Goal: Task Accomplishment & Management: Manage account settings

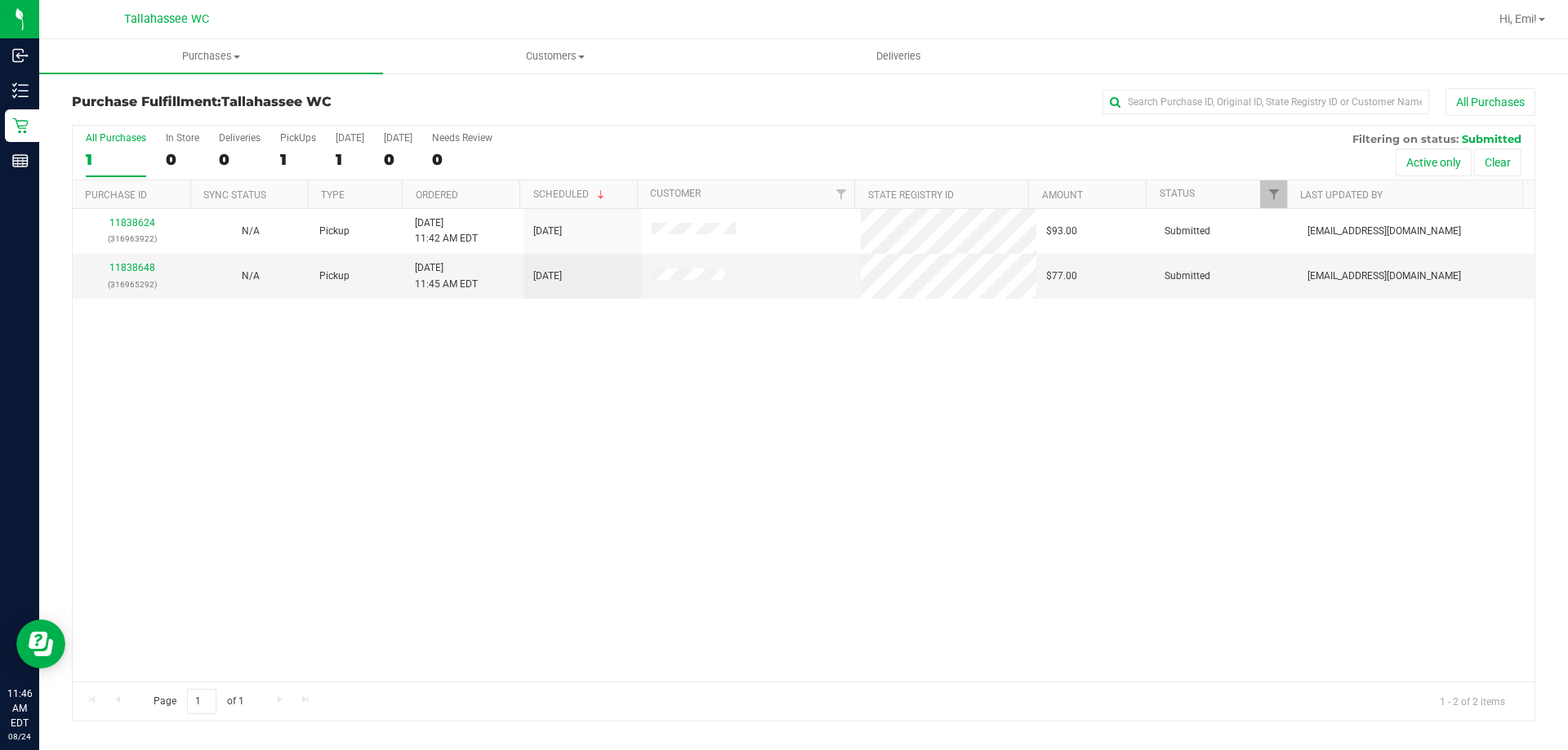
click at [431, 91] on div "Purchase Fulfillment: Tallahassee WC All Purchases" at bounding box center [803, 106] width 1463 height 36
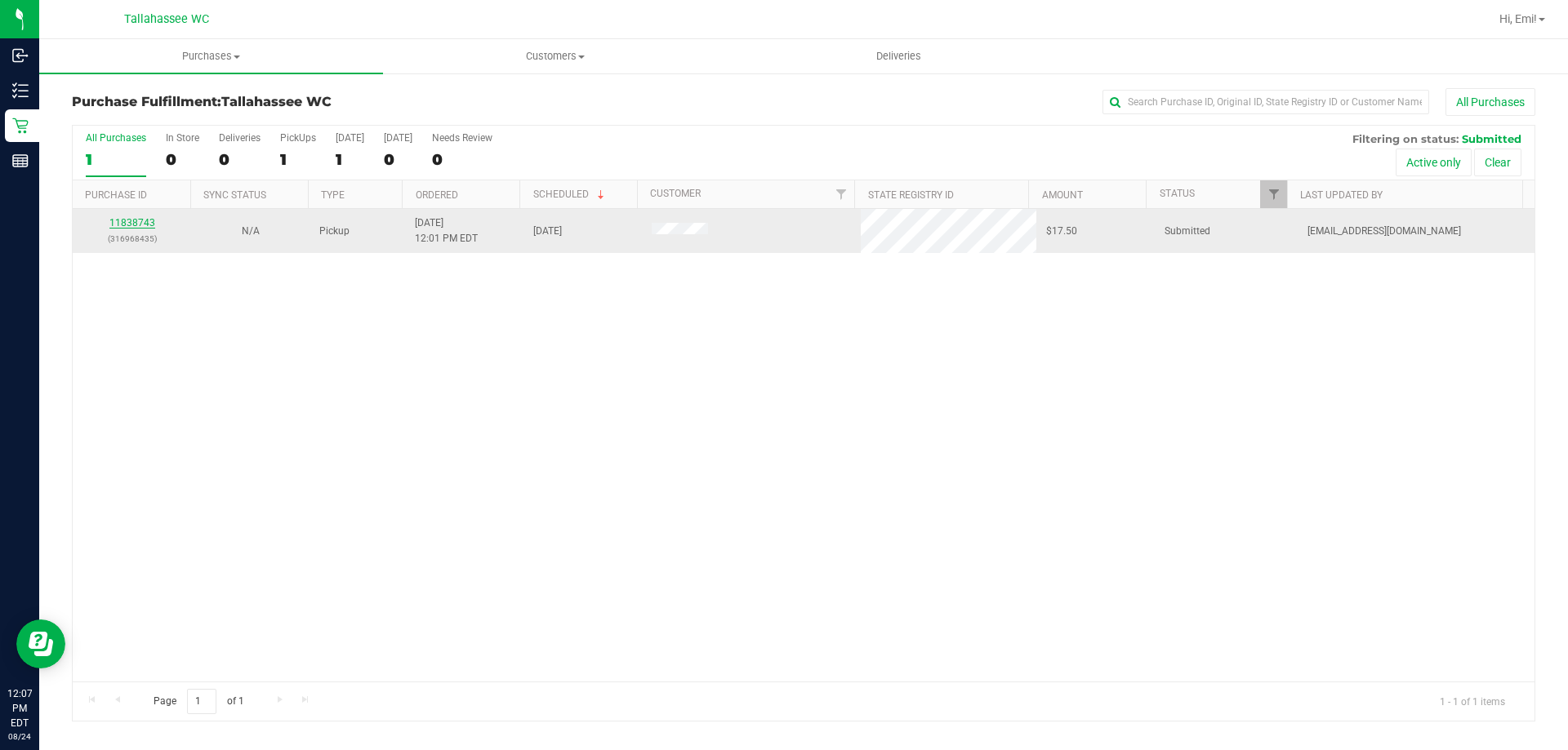
click at [142, 218] on link "11838743" at bounding box center [133, 224] width 46 height 12
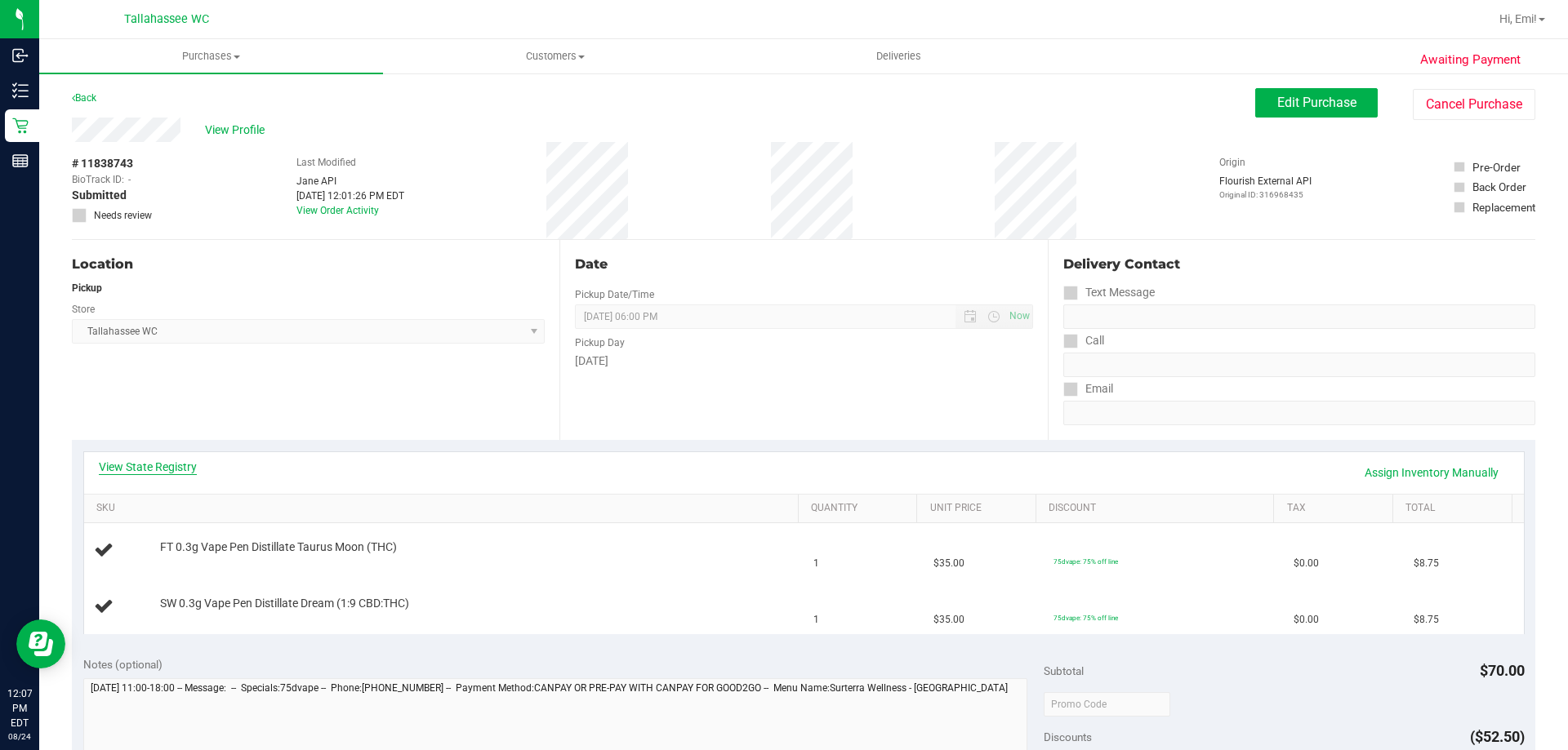
click at [128, 461] on link "View State Registry" at bounding box center [147, 467] width 98 height 17
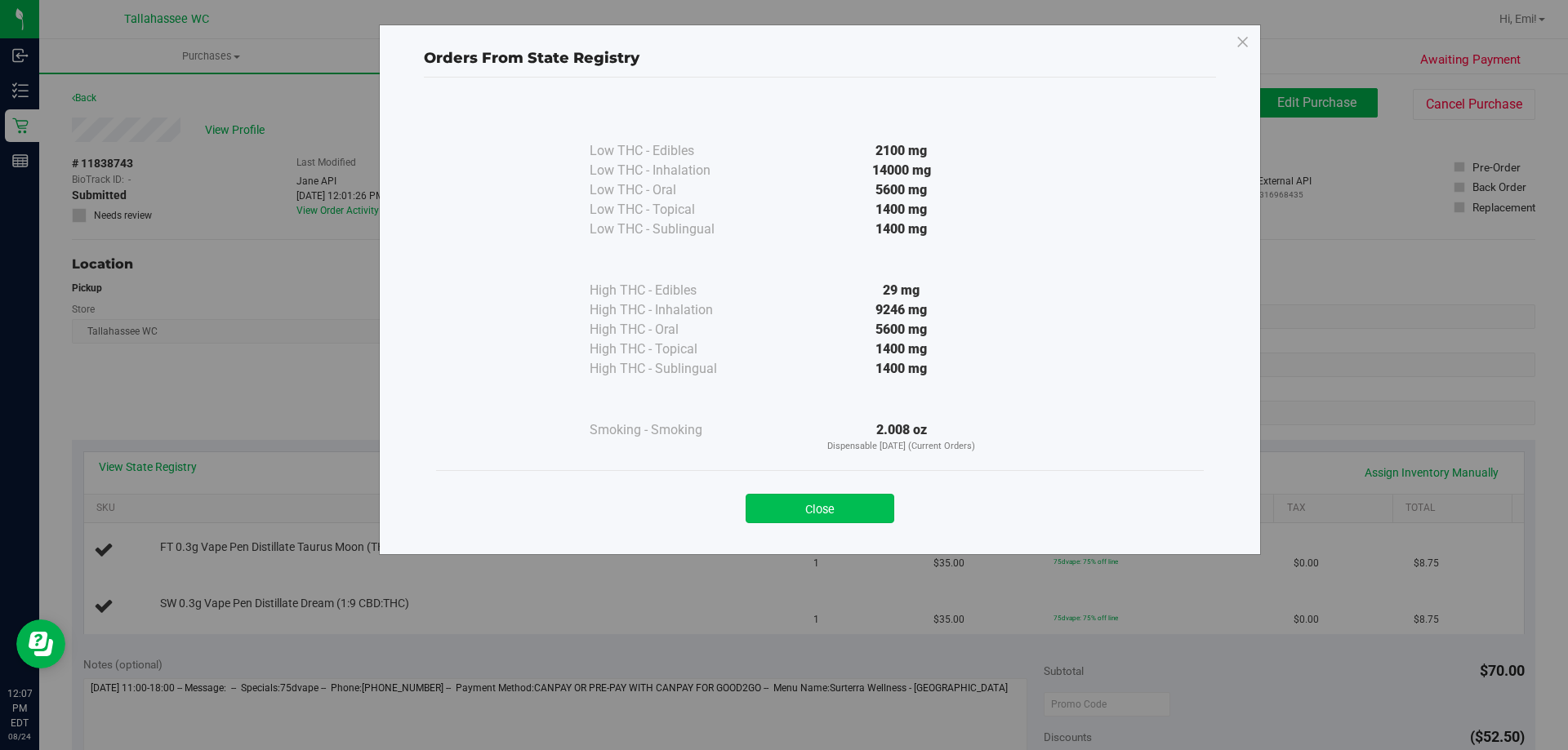
click at [848, 505] on button "Close" at bounding box center [819, 509] width 148 height 30
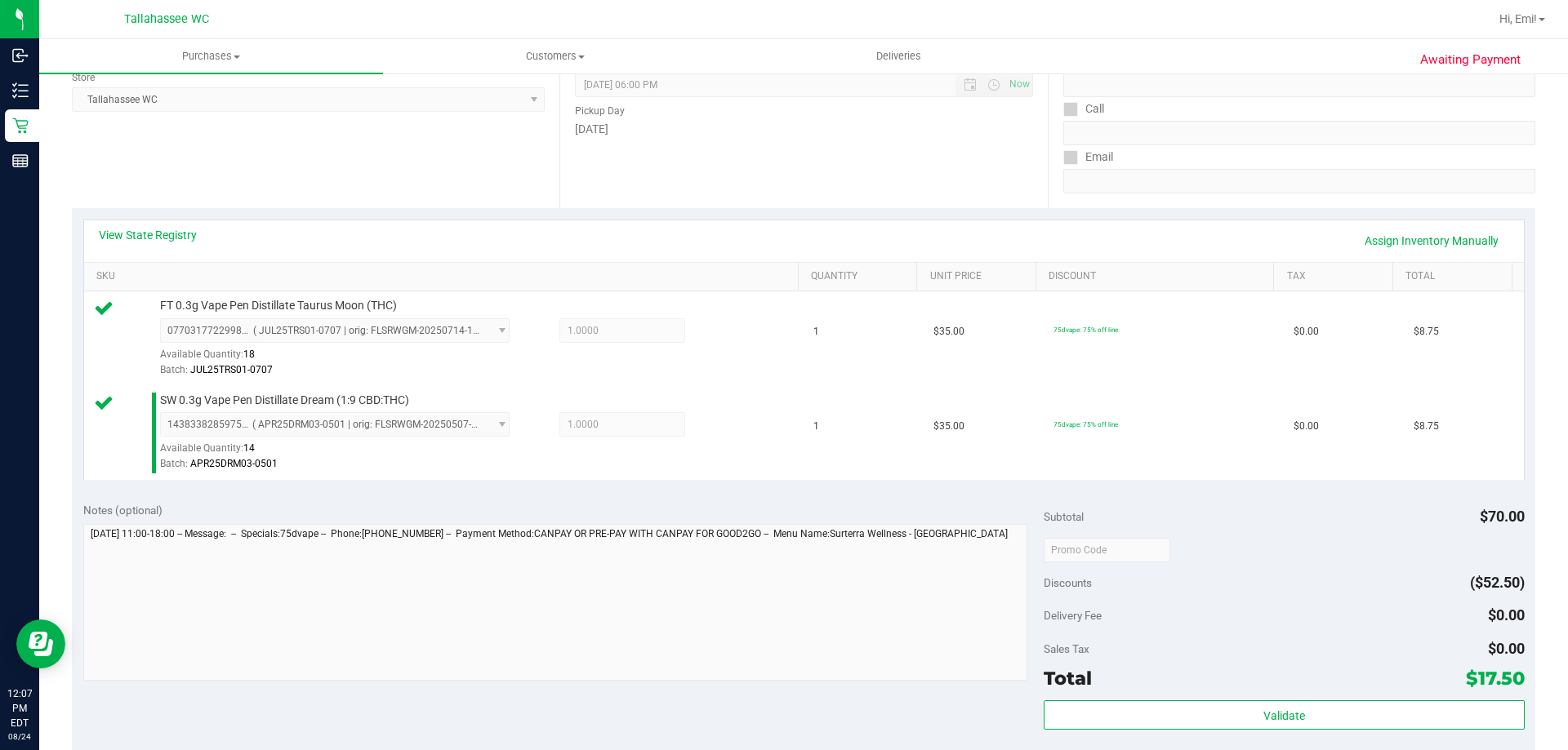
scroll to position [245, 0]
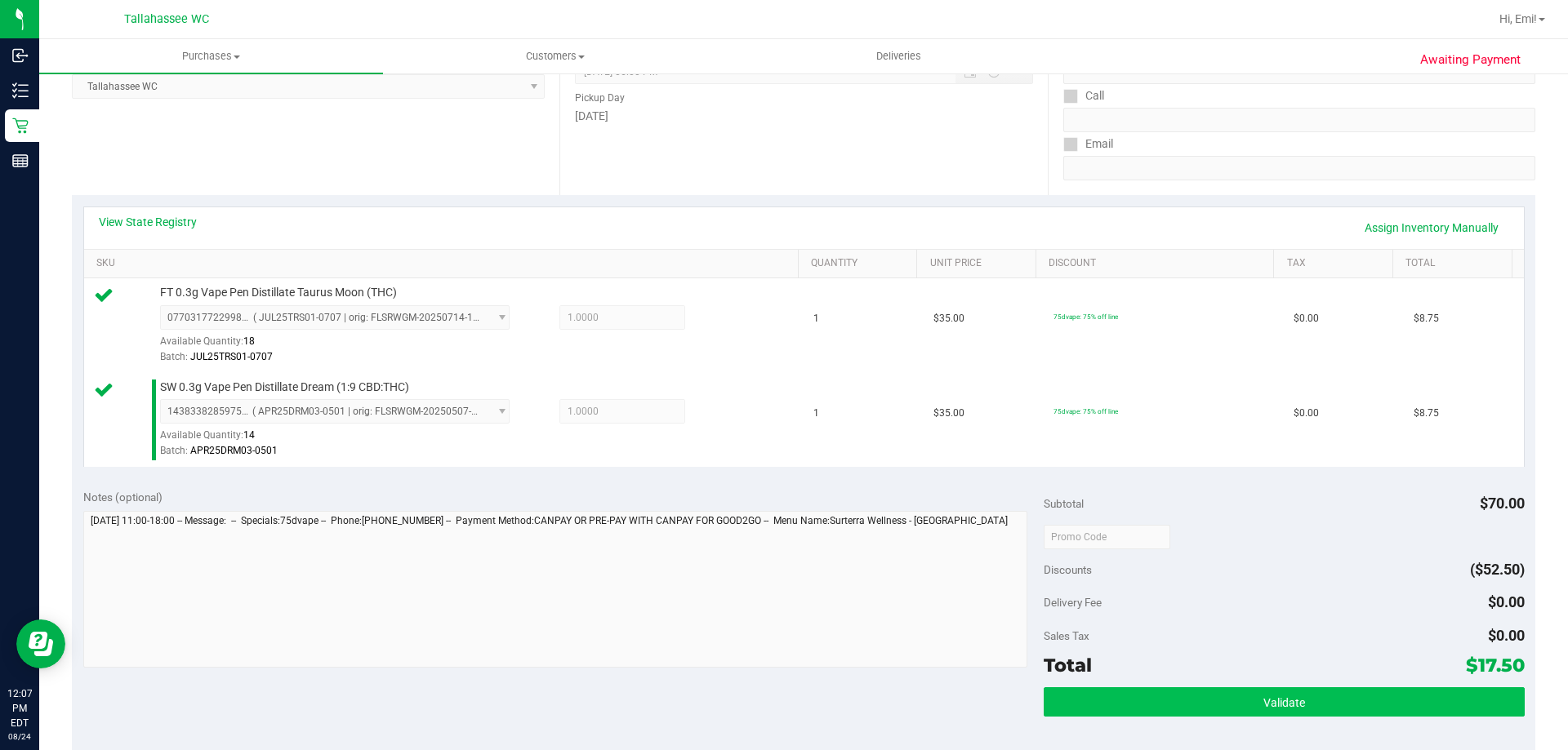
click at [1062, 685] on div "Subtotal $70.00 Discounts ($52.50) Delivery Fee $0.00 Sales Tax $0.00 Total $17…" at bounding box center [1283, 624] width 480 height 272
click at [1063, 699] on button "Validate" at bounding box center [1283, 703] width 480 height 30
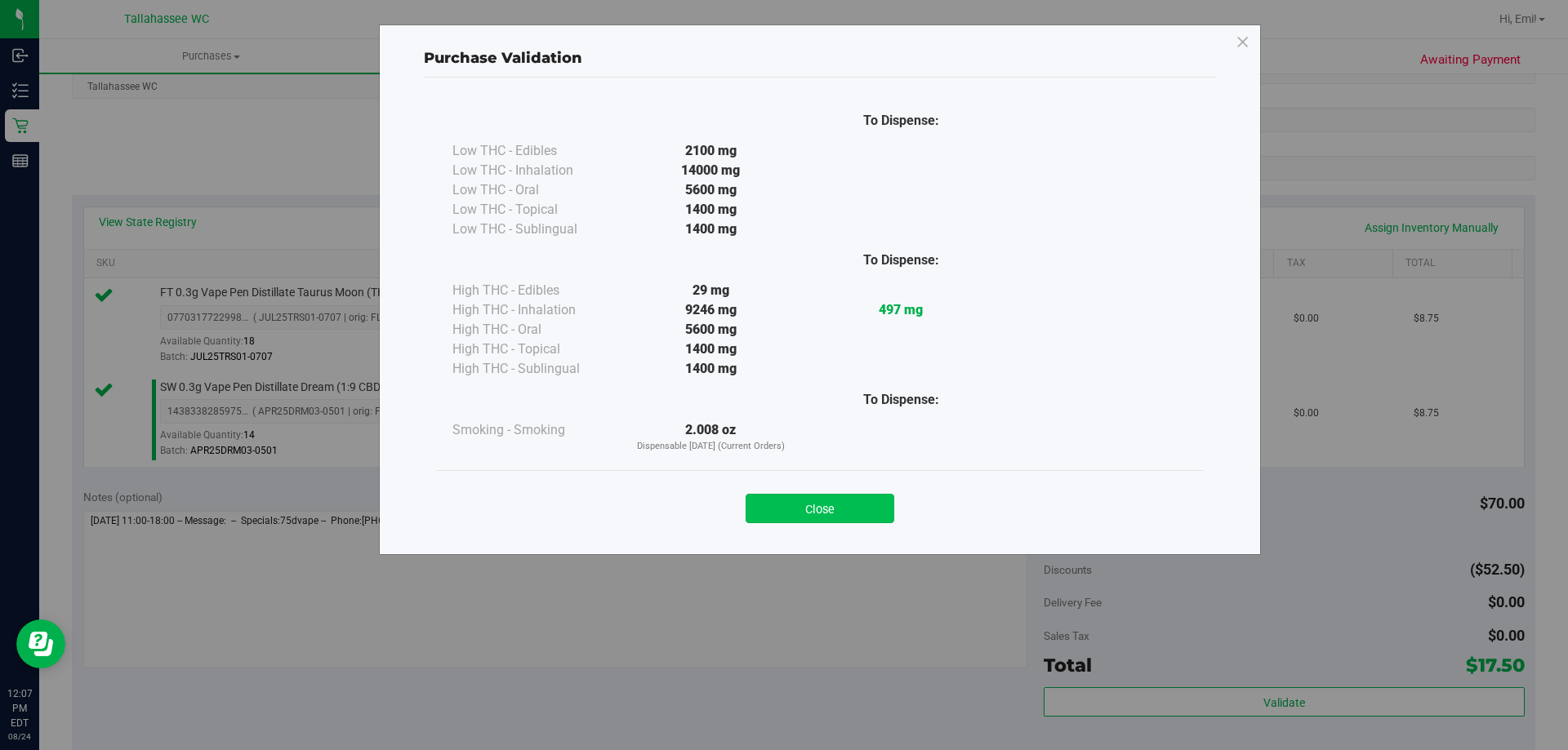
click at [834, 519] on button "Close" at bounding box center [819, 509] width 148 height 30
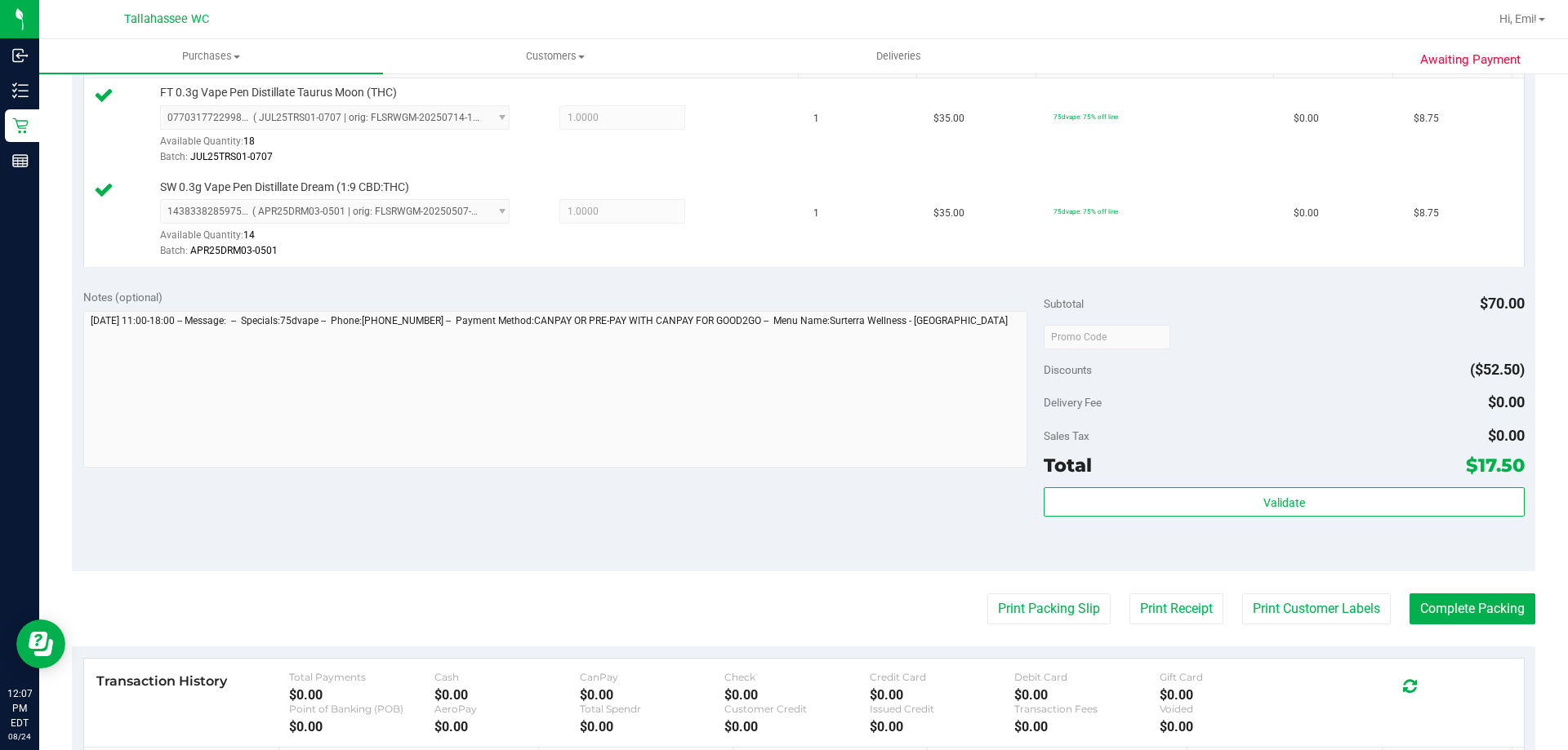
scroll to position [572, 0]
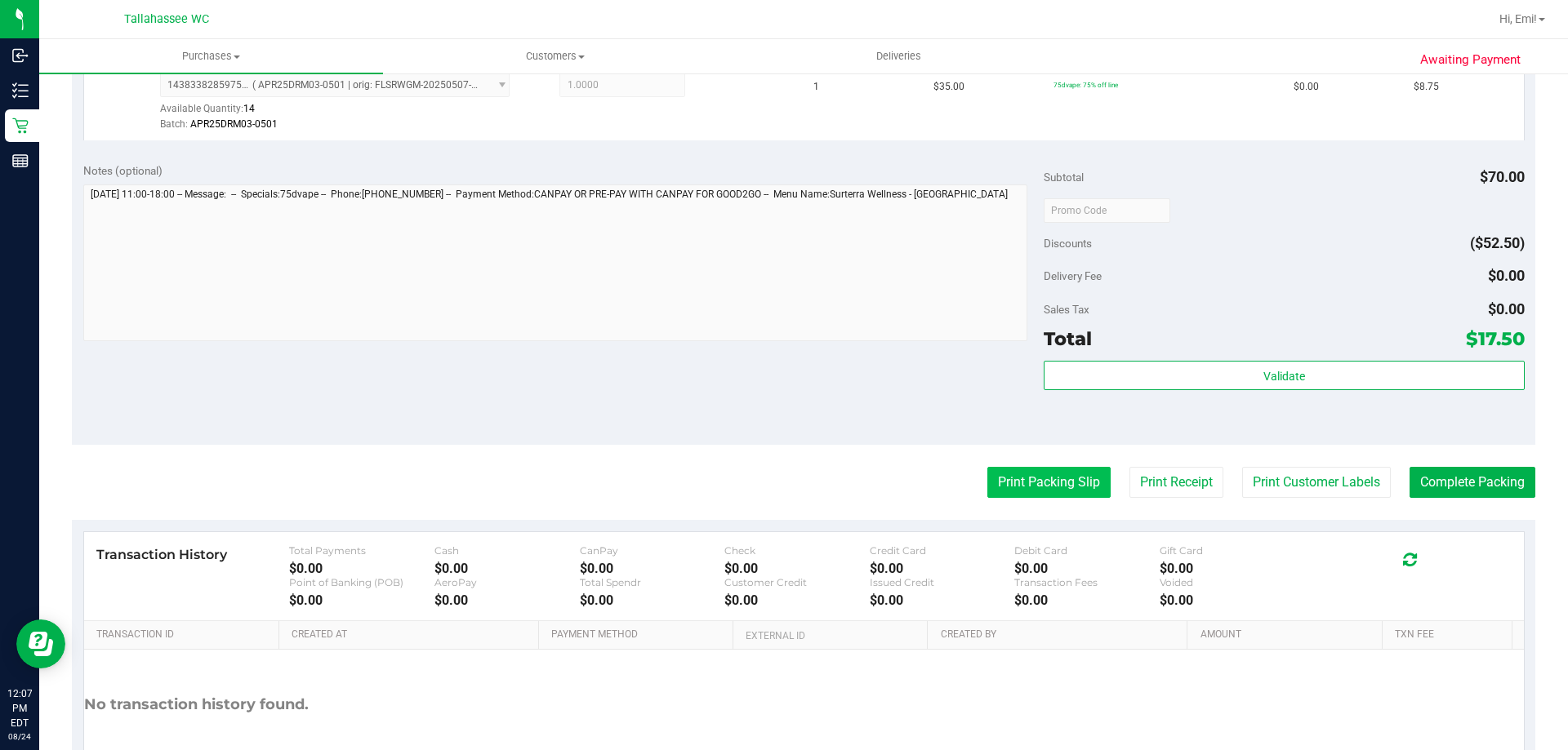
click at [1014, 484] on button "Print Packing Slip" at bounding box center [1049, 482] width 124 height 31
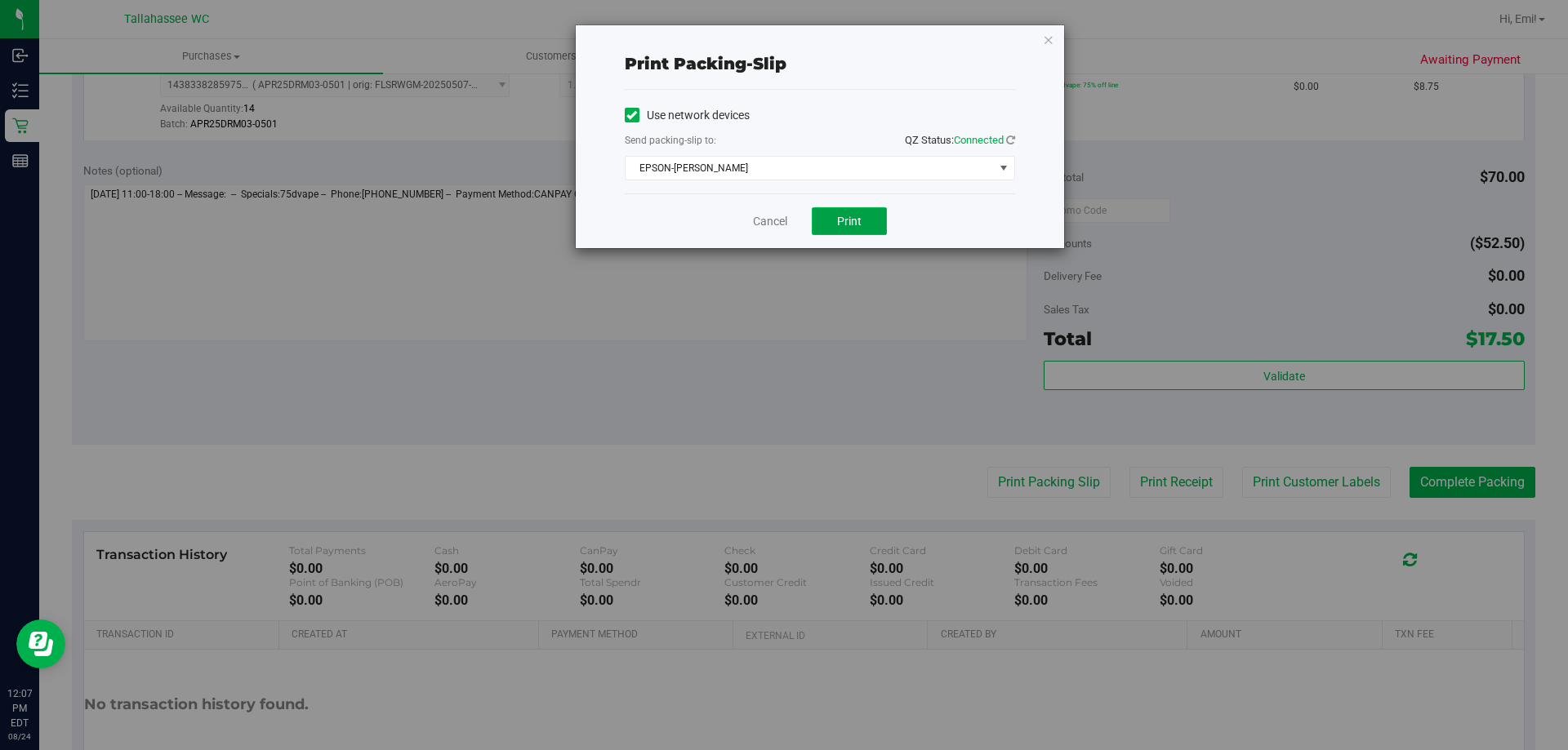
click at [858, 215] on span "Print" at bounding box center [849, 221] width 25 height 13
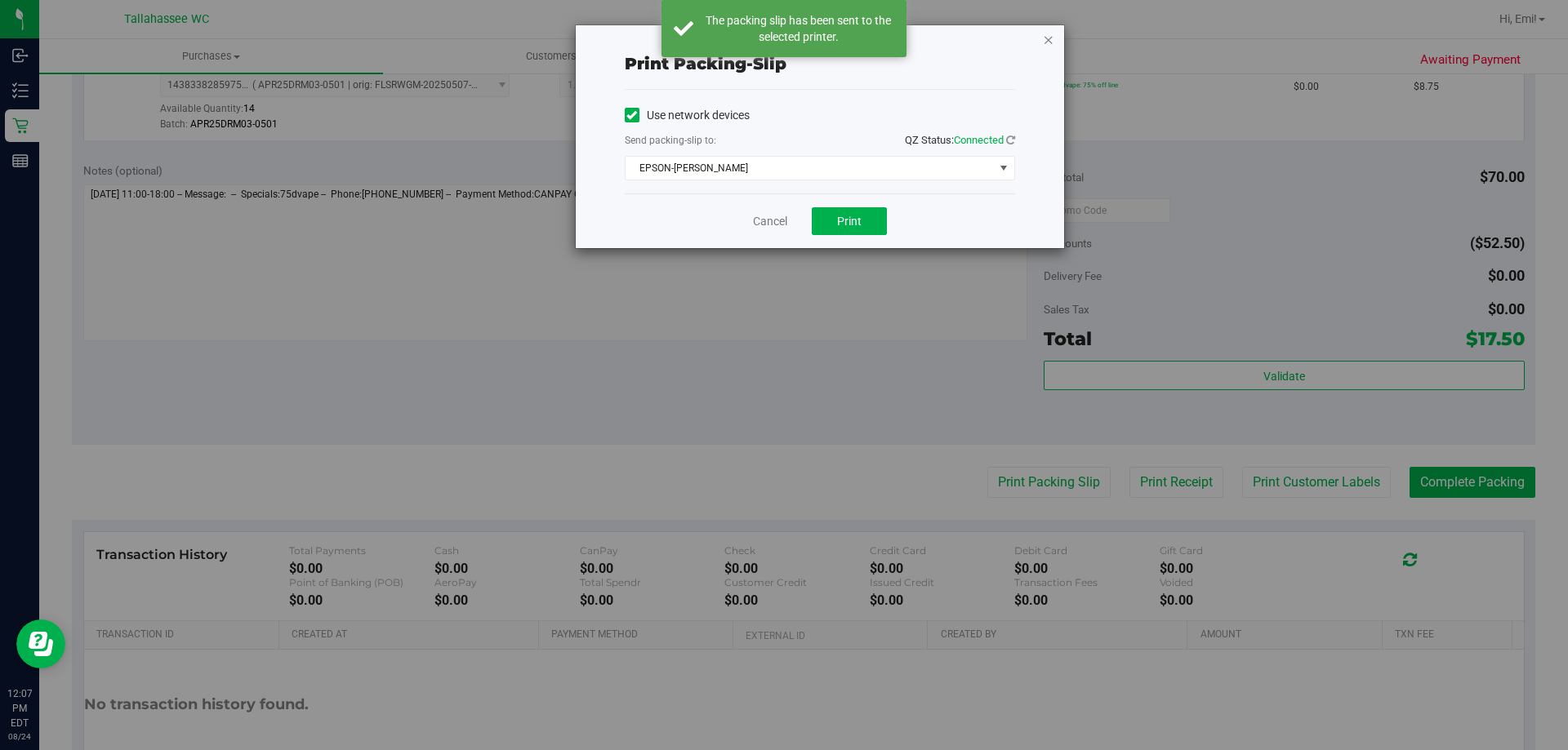
click at [1049, 37] on icon "button" at bounding box center [1049, 40] width 12 height 20
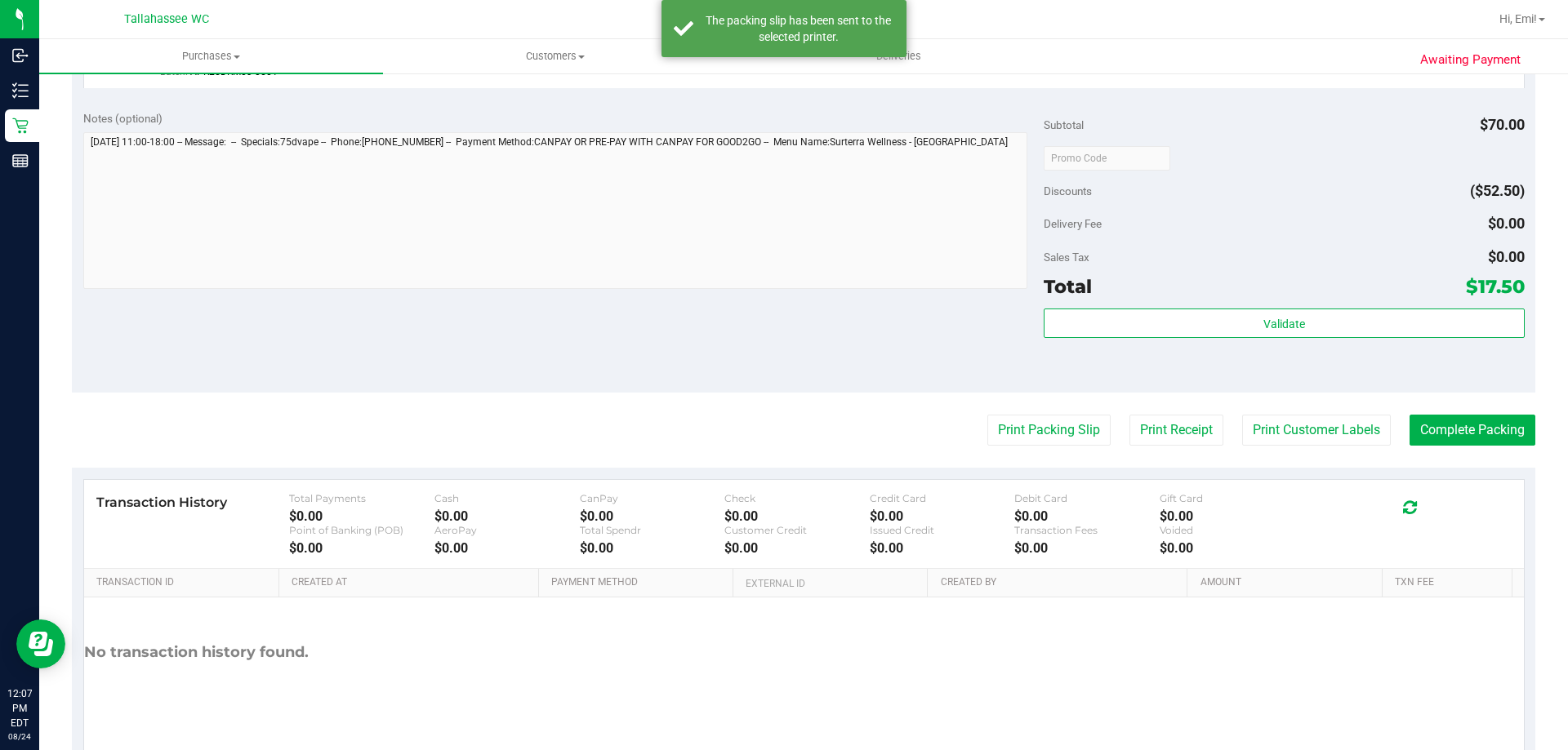
scroll to position [653, 0]
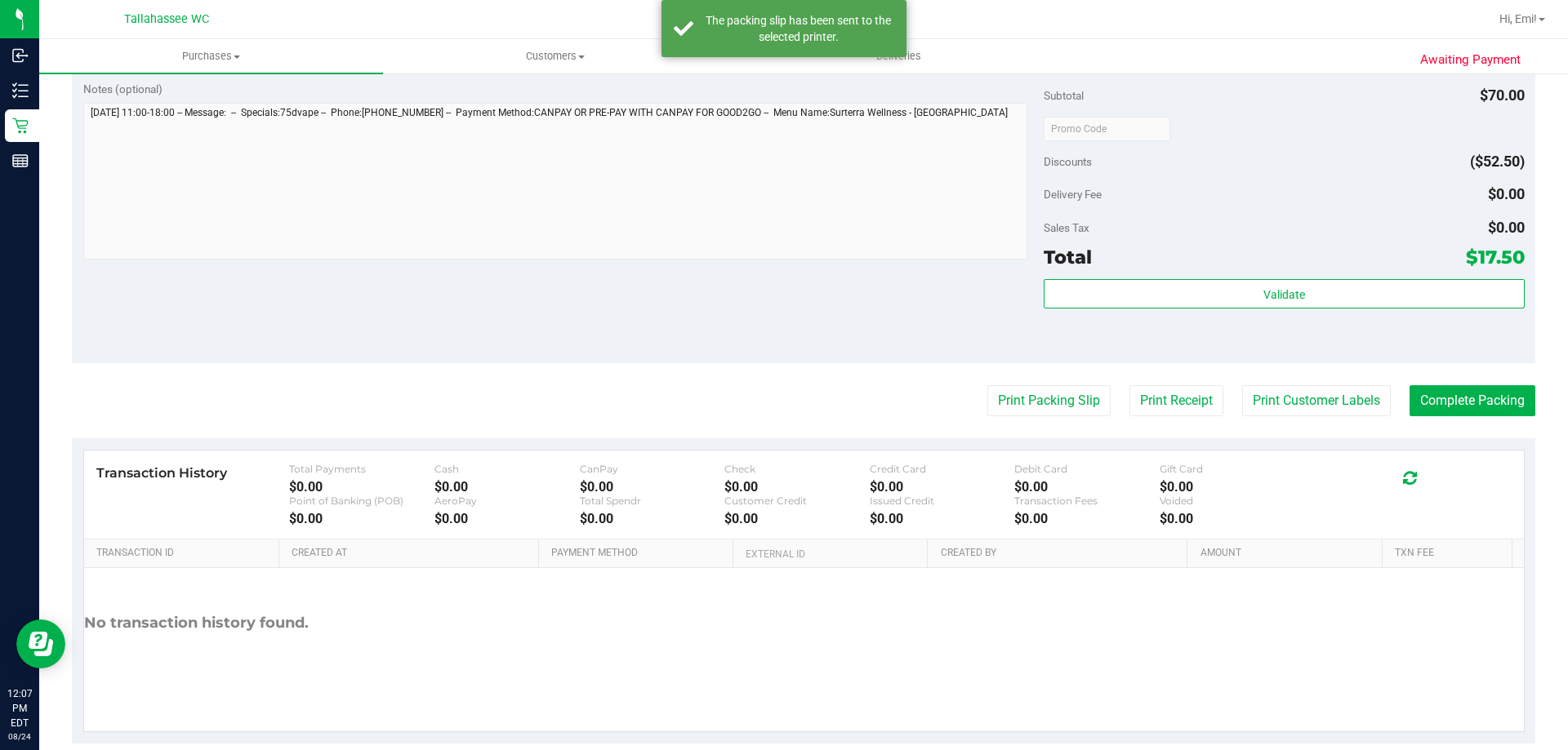
click at [1426, 384] on purchase-details "Back Edit Purchase Cancel Purchase View Profile # 11838743 BioTrack ID: - Submi…" at bounding box center [803, 89] width 1463 height 1309
click at [1426, 387] on button "Complete Packing" at bounding box center [1471, 401] width 126 height 31
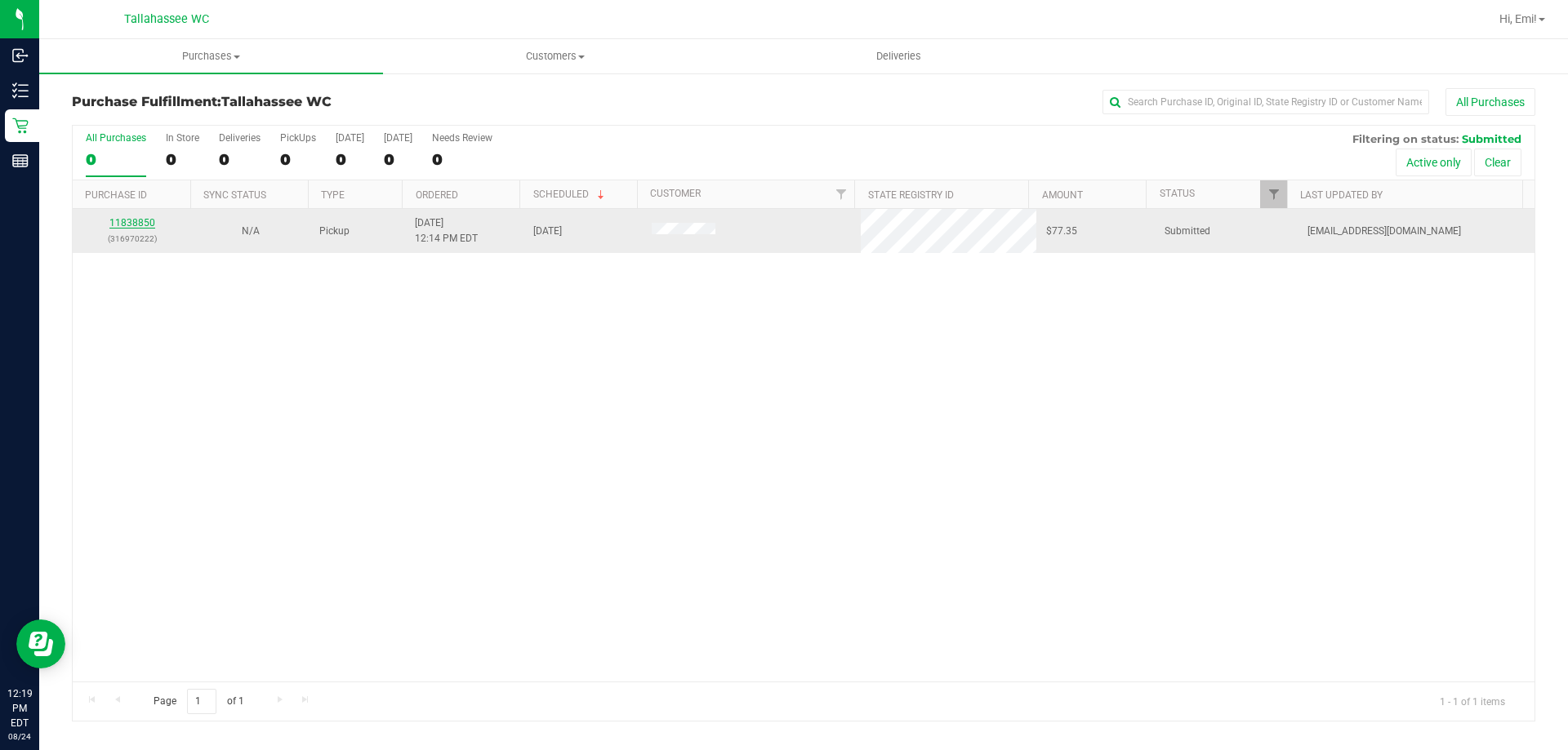
click at [116, 224] on link "11838850" at bounding box center [133, 224] width 46 height 12
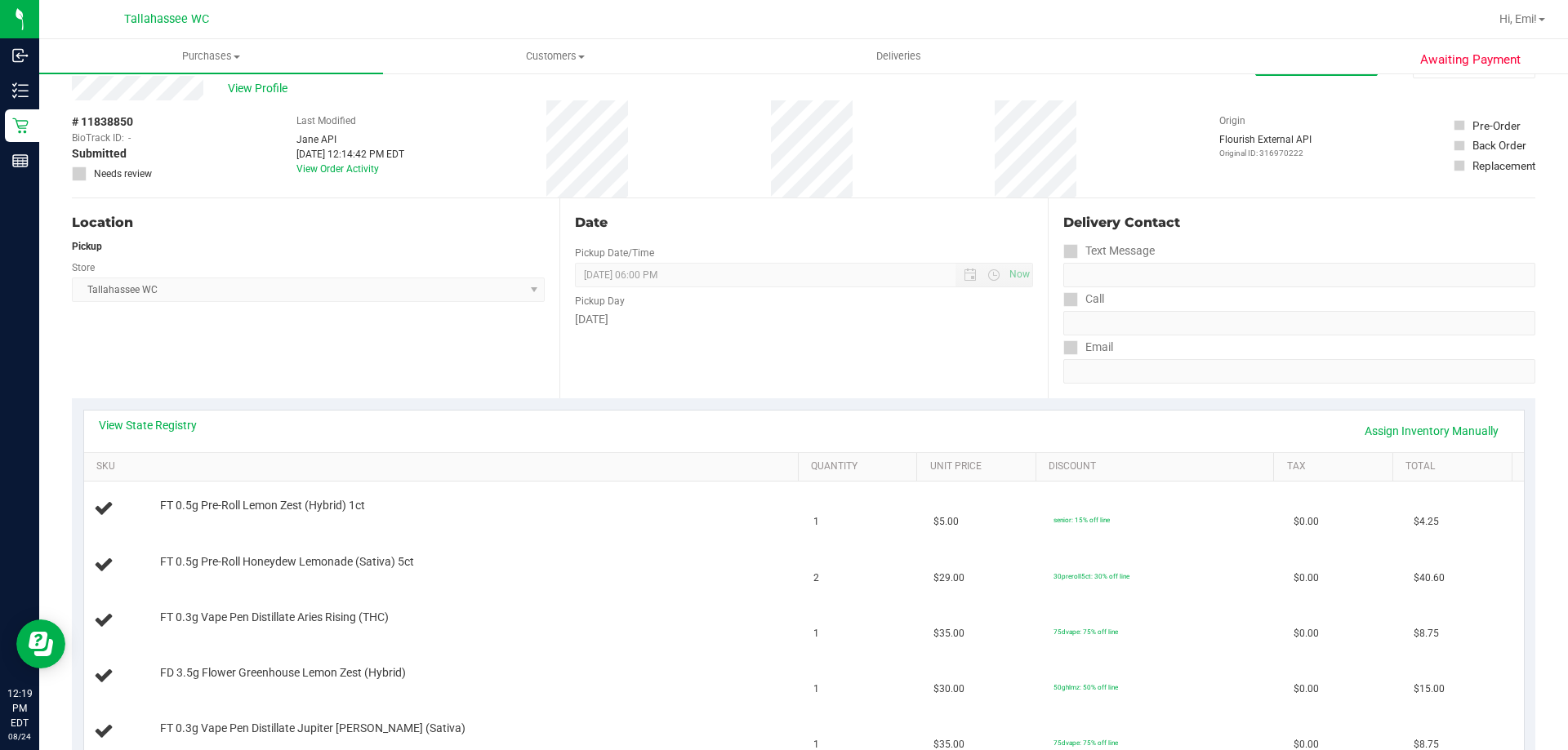
scroll to position [82, 0]
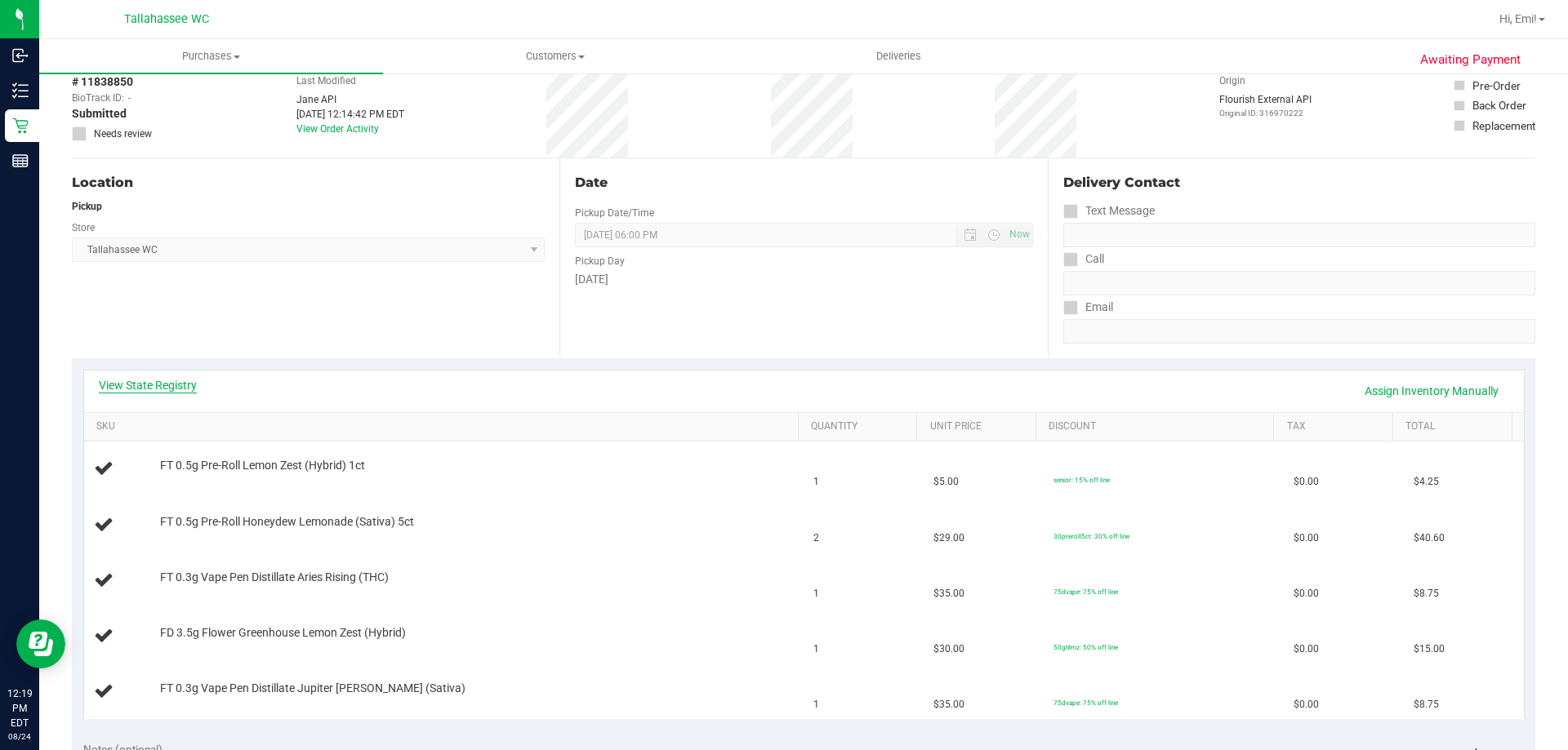
click at [175, 389] on link "View State Registry" at bounding box center [147, 385] width 98 height 17
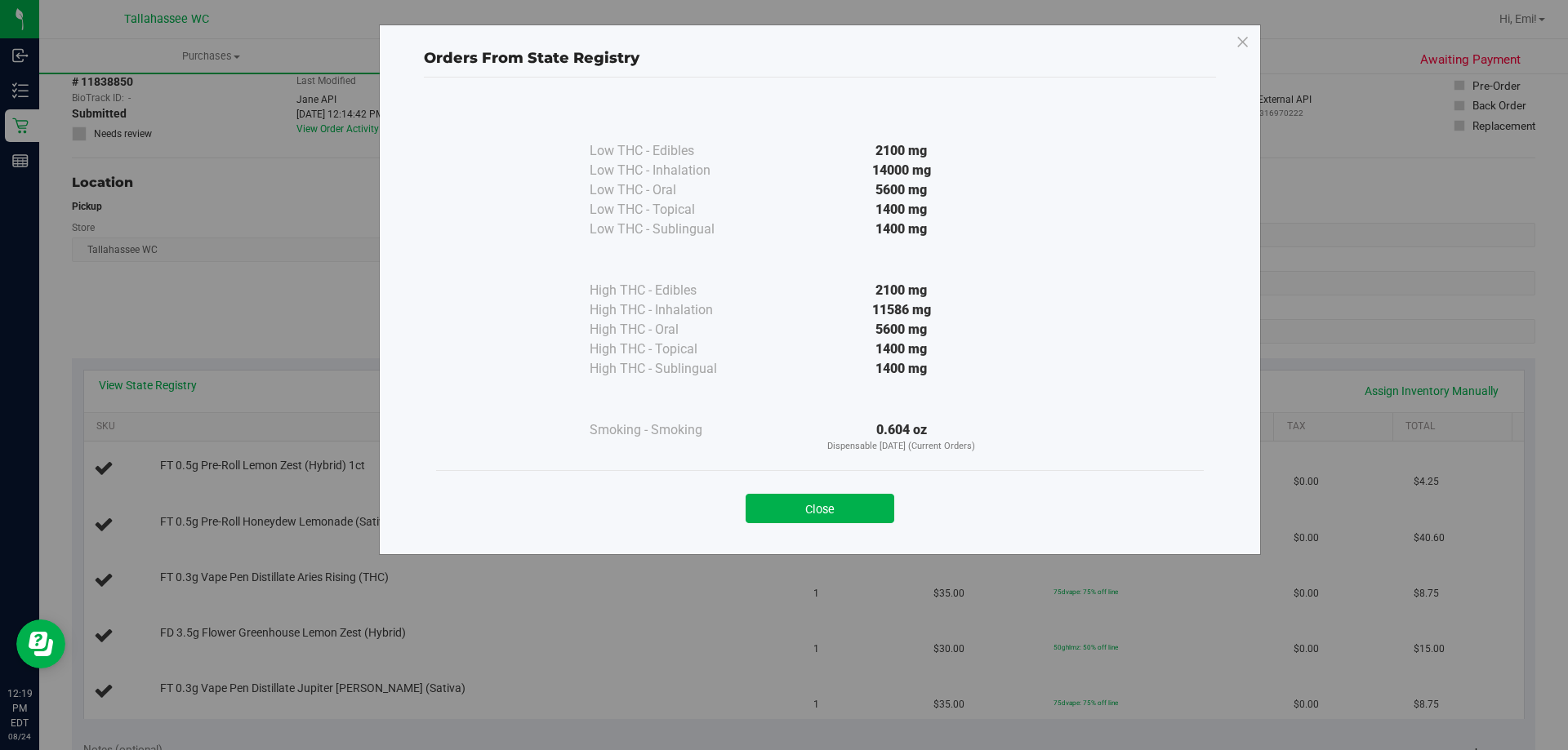
click at [792, 527] on div "Close" at bounding box center [820, 503] width 768 height 66
click at [791, 520] on button "Close" at bounding box center [819, 509] width 148 height 30
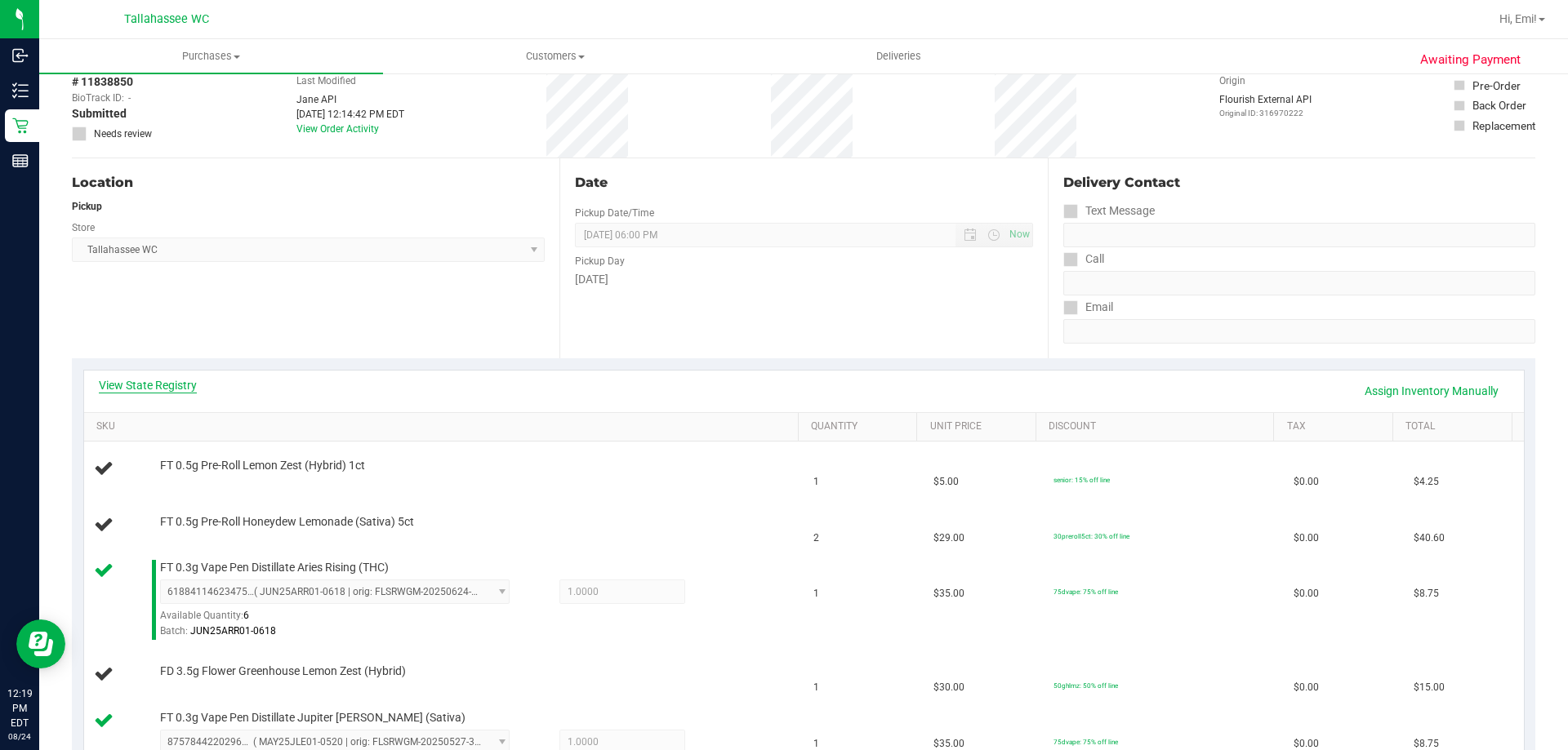
click at [191, 381] on link "View State Registry" at bounding box center [147, 385] width 98 height 17
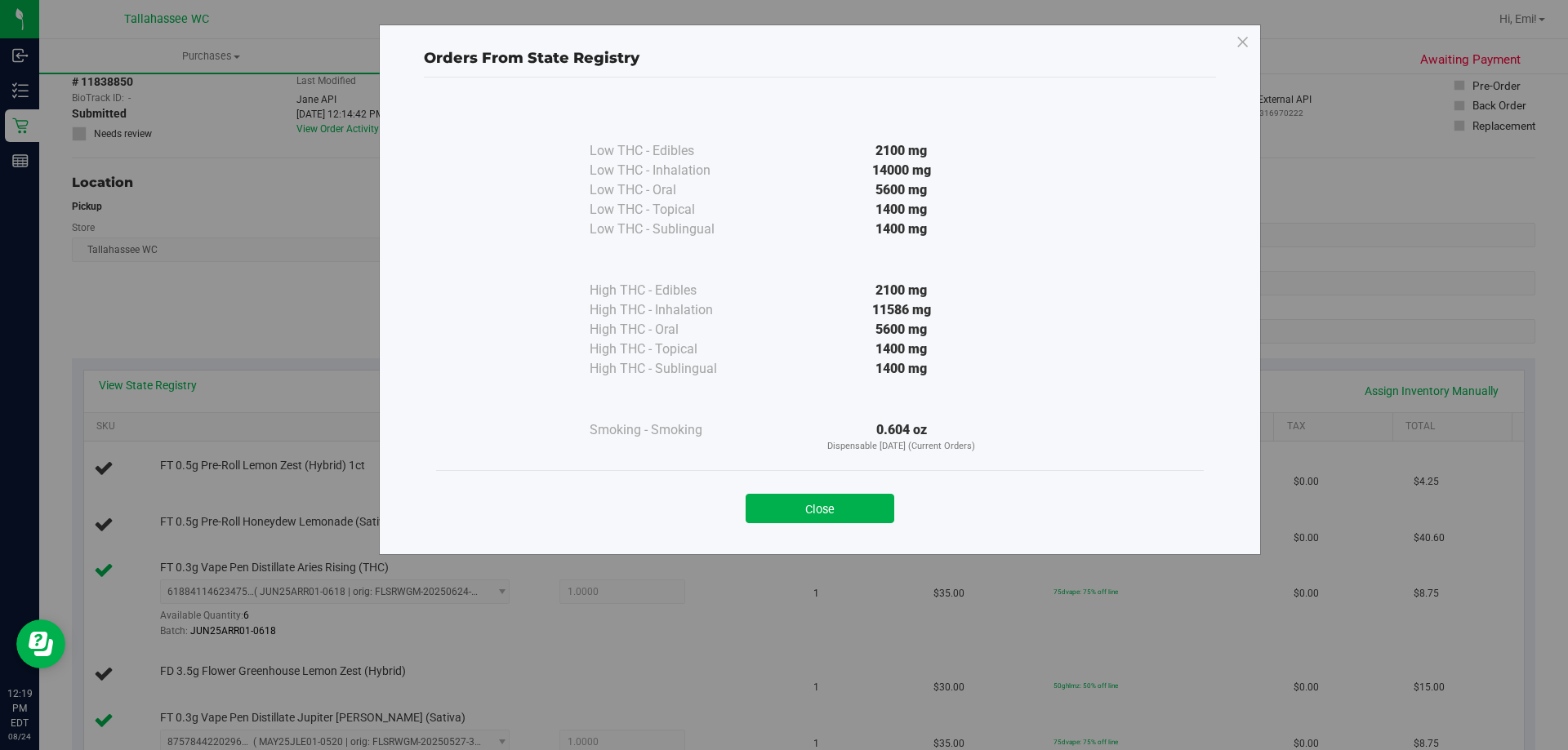
click at [837, 489] on div "Close" at bounding box center [819, 504] width 743 height 41
click at [835, 512] on button "Close" at bounding box center [819, 509] width 148 height 30
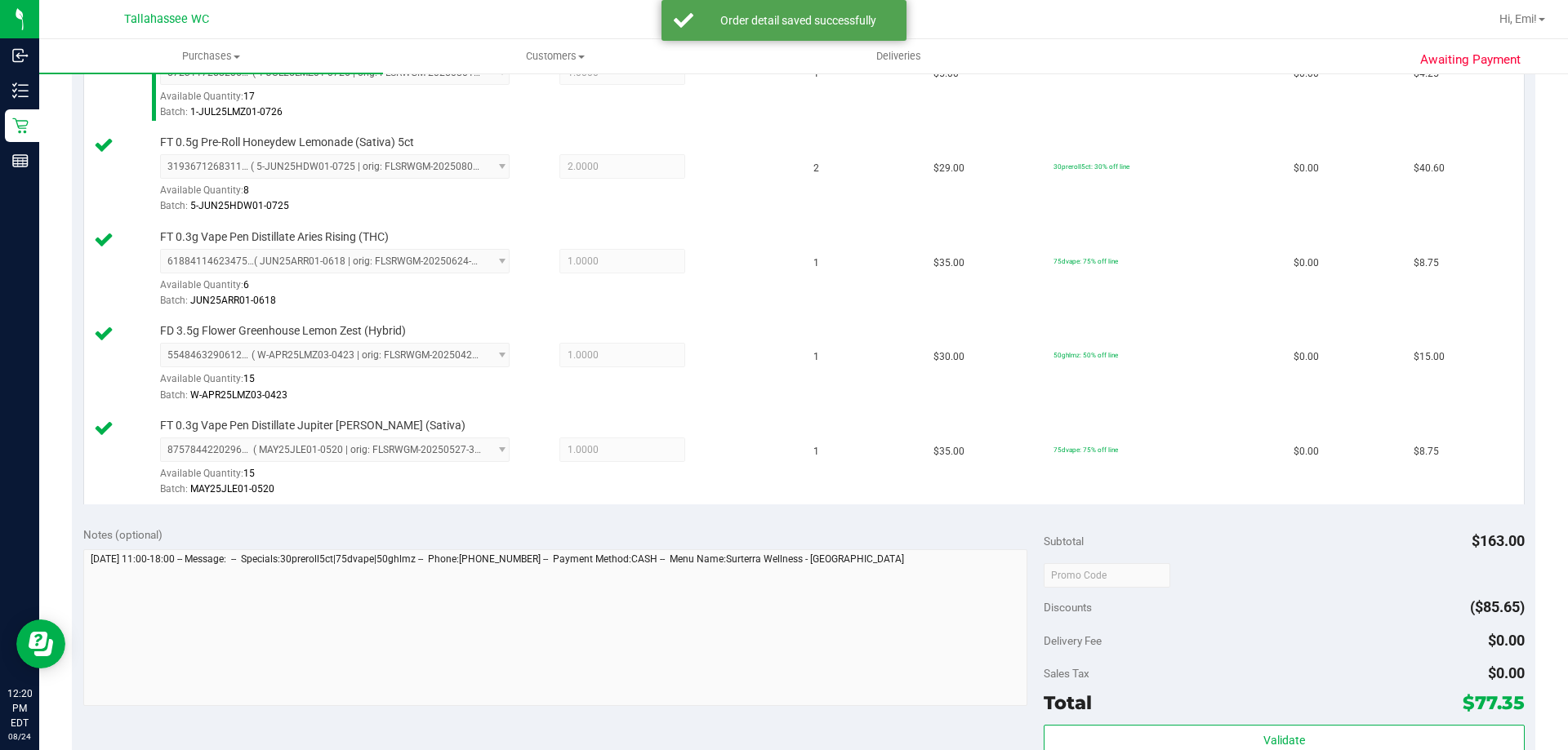
scroll to position [735, 0]
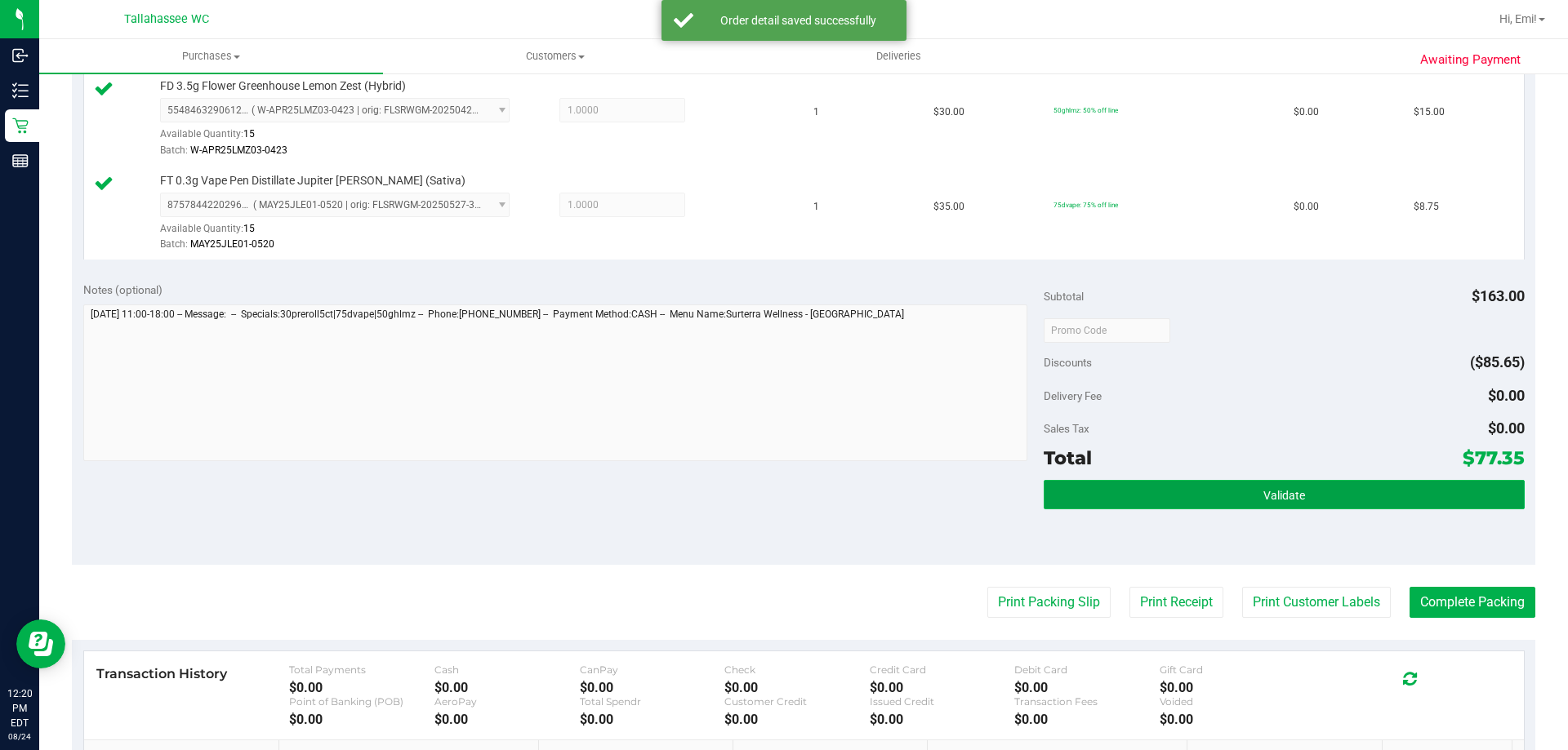
click at [1199, 486] on button "Validate" at bounding box center [1283, 495] width 480 height 30
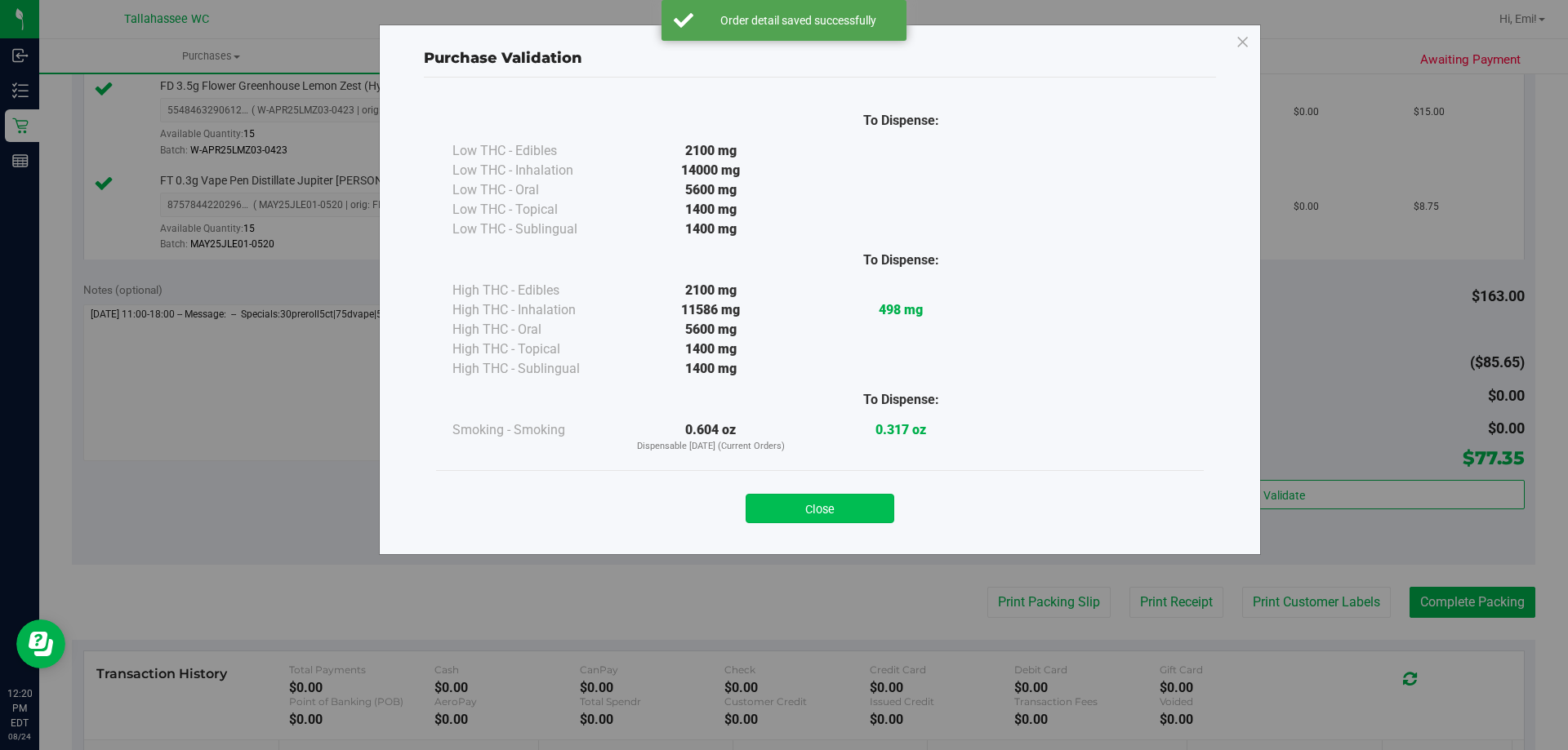
click at [872, 498] on button "Close" at bounding box center [819, 509] width 148 height 30
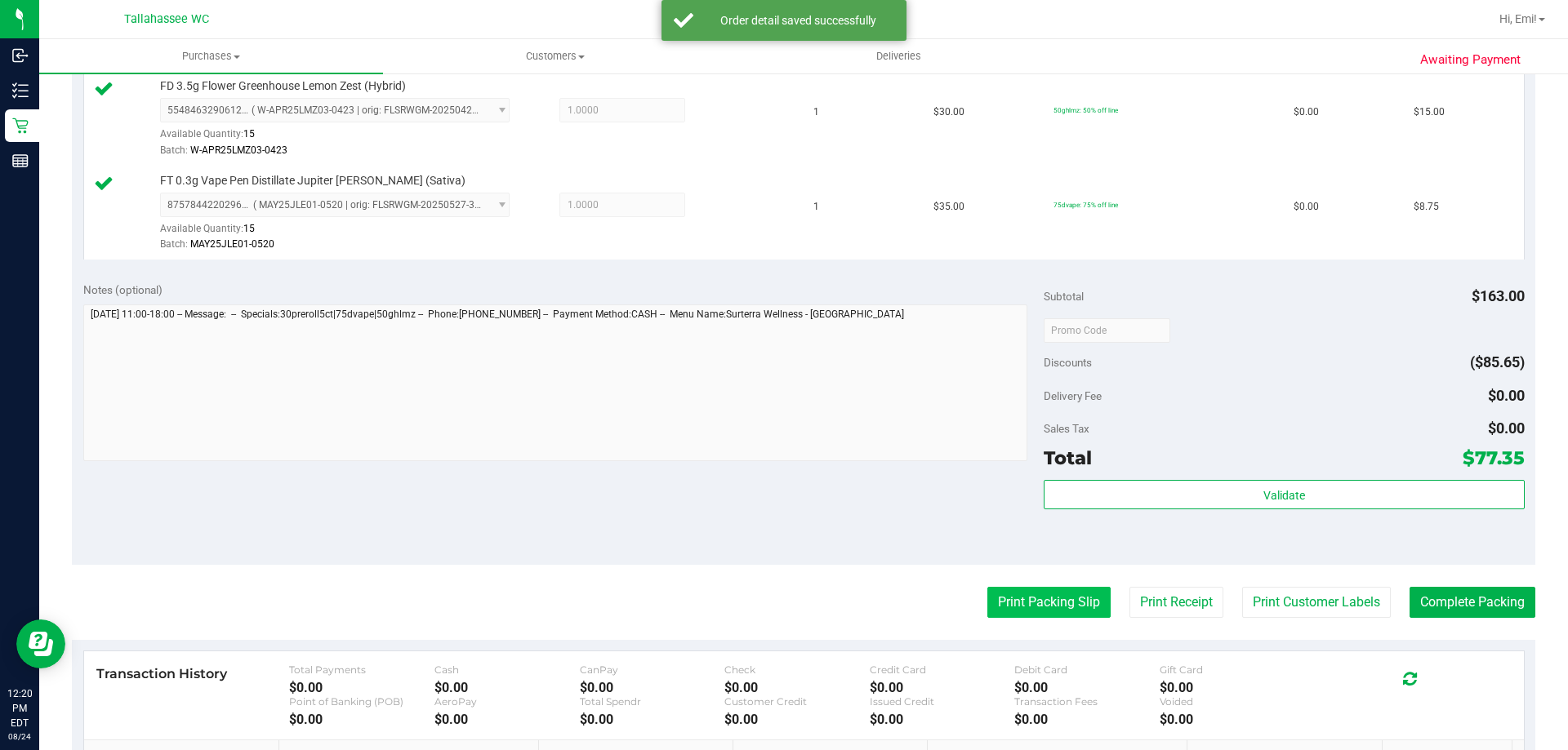
click at [1026, 605] on button "Print Packing Slip" at bounding box center [1049, 602] width 124 height 31
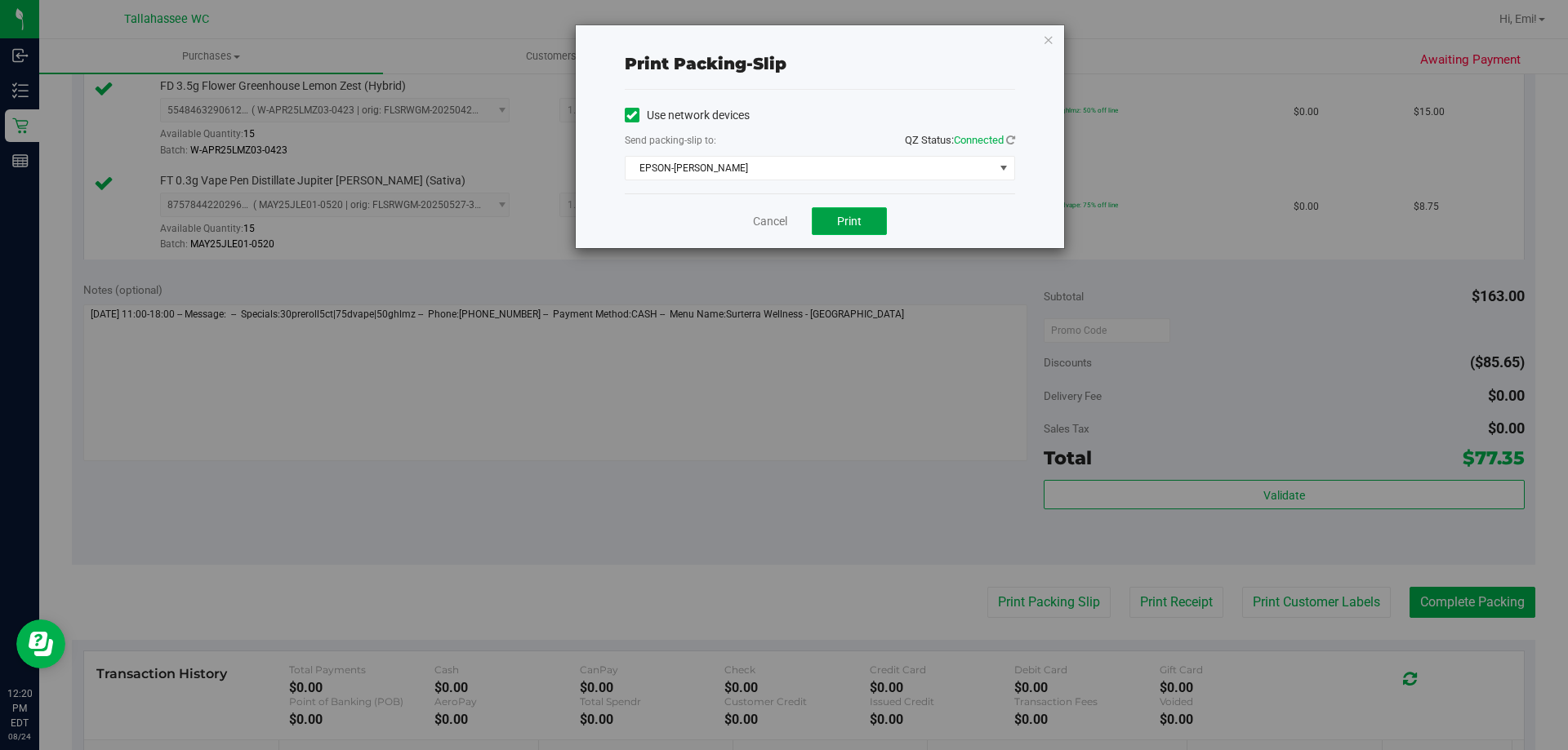
click at [872, 214] on button "Print" at bounding box center [849, 222] width 75 height 28
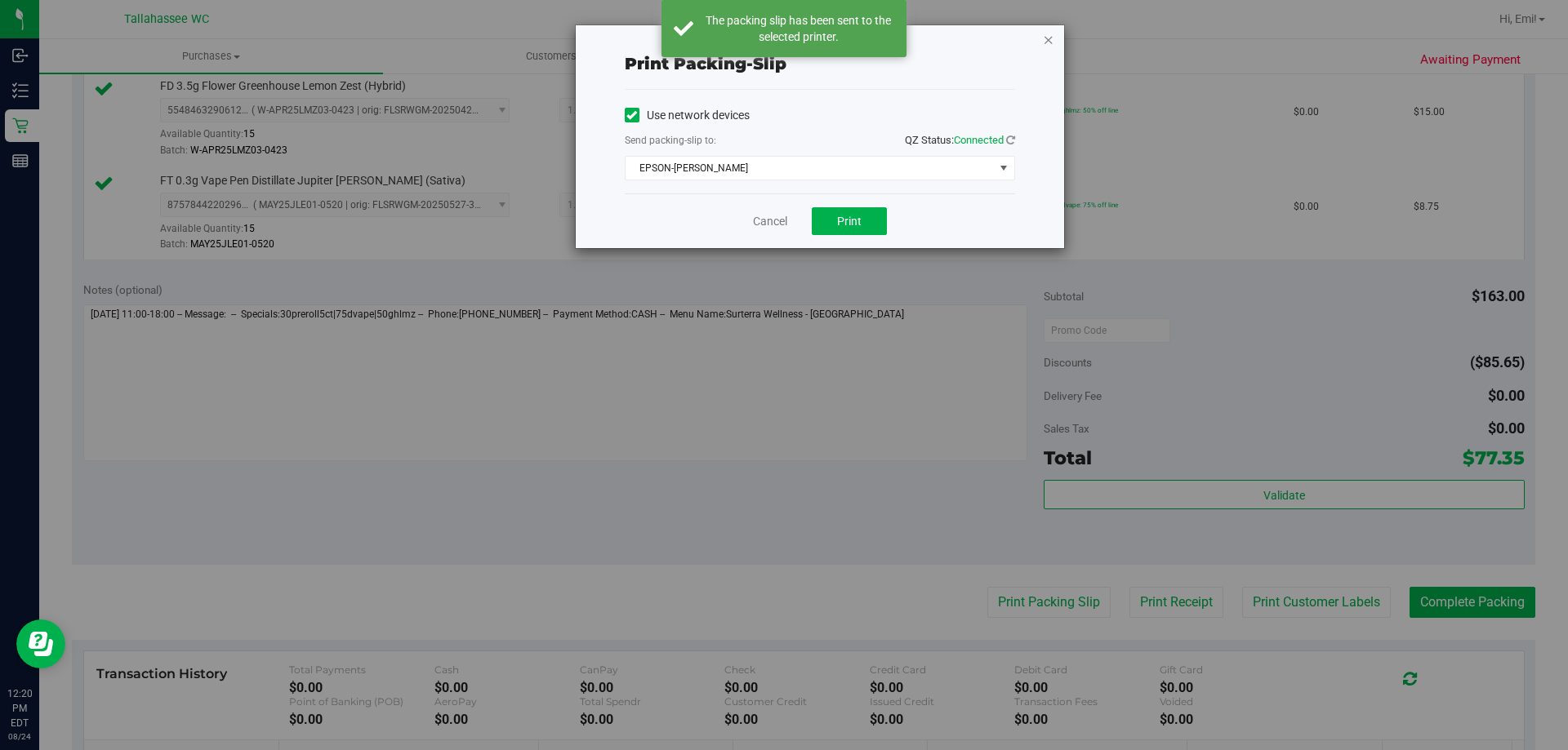
click at [1048, 40] on icon "button" at bounding box center [1049, 40] width 12 height 20
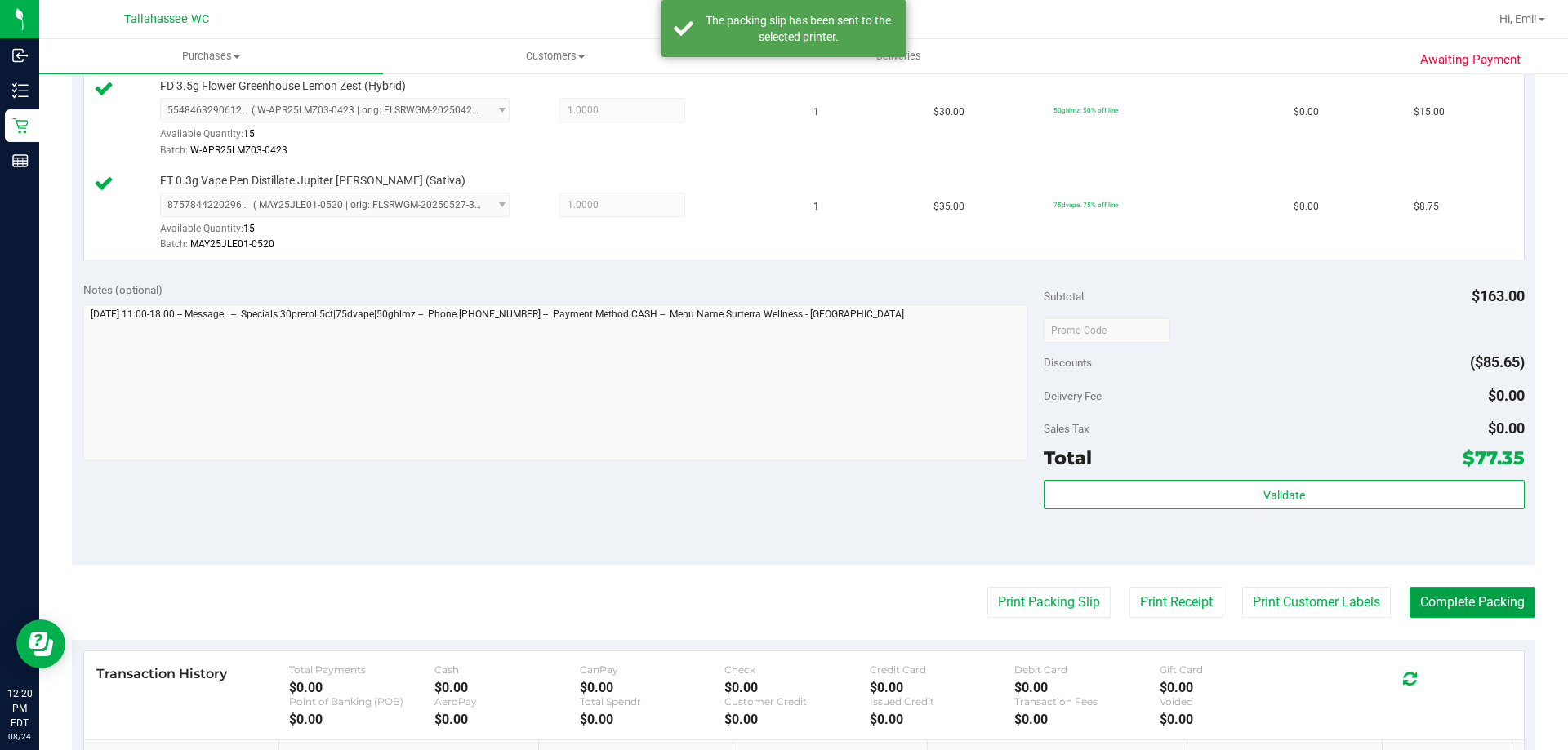
click at [1481, 613] on button "Complete Packing" at bounding box center [1471, 602] width 126 height 31
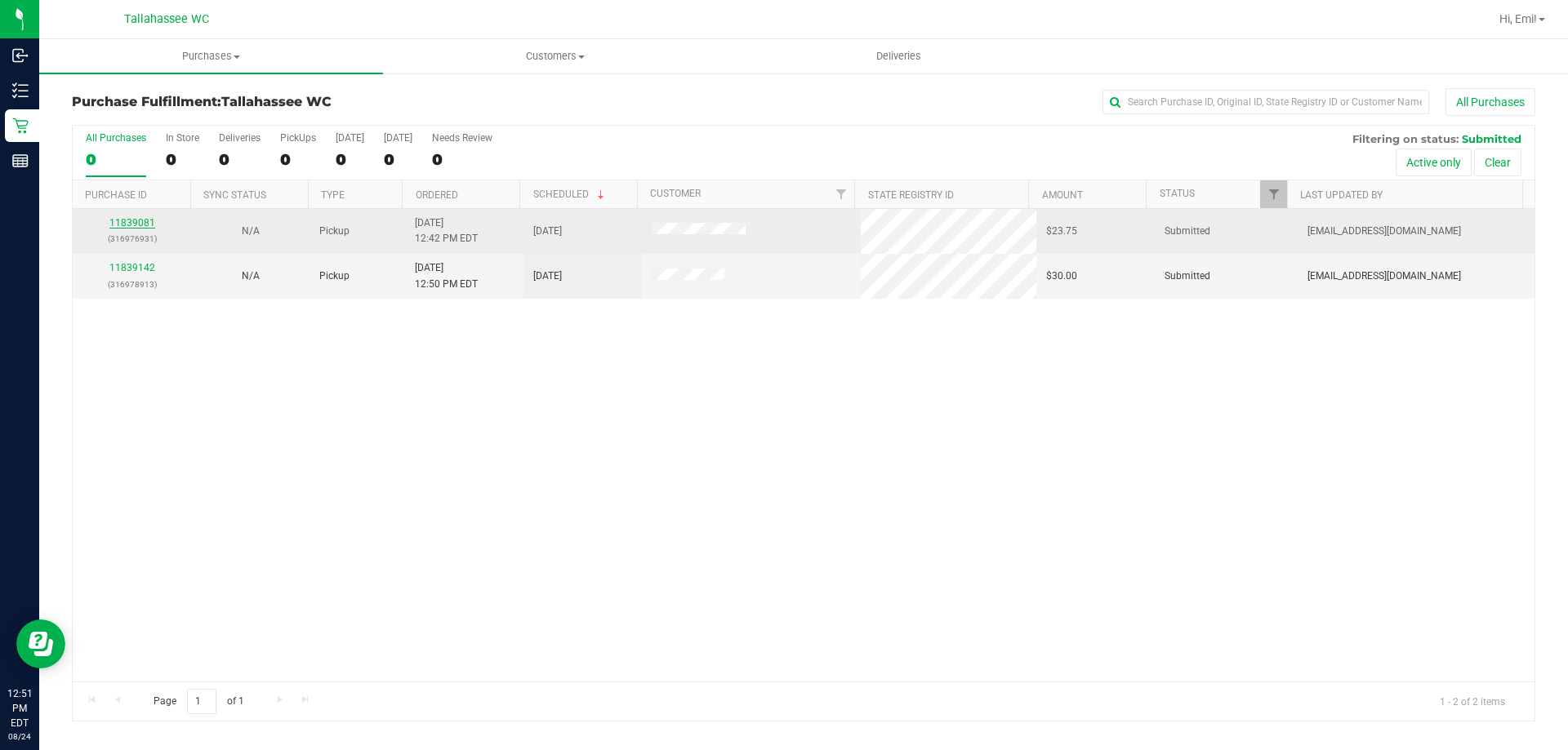
click at [138, 225] on link "11839081" at bounding box center [133, 224] width 46 height 12
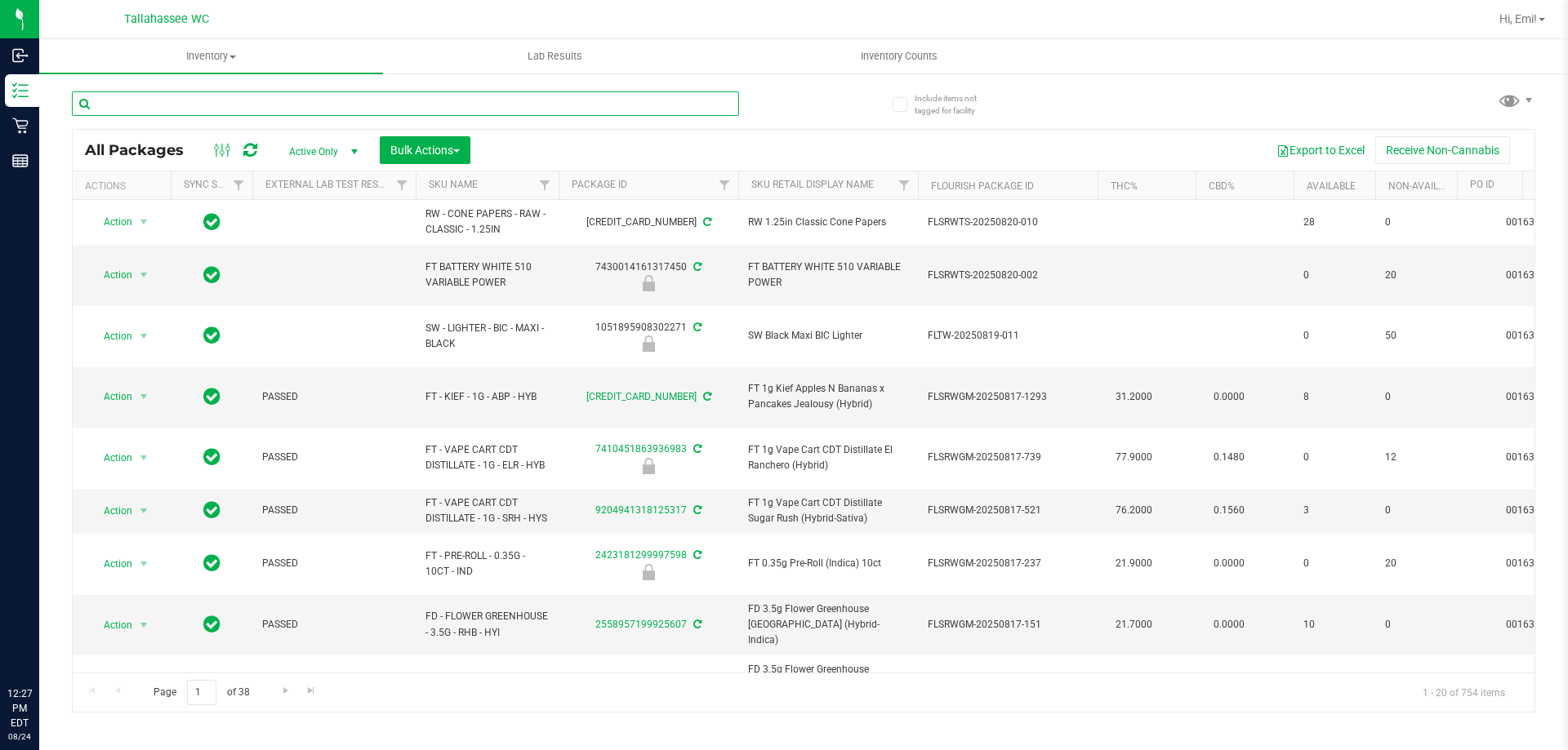
click at [521, 108] on input "text" at bounding box center [406, 103] width 667 height 25
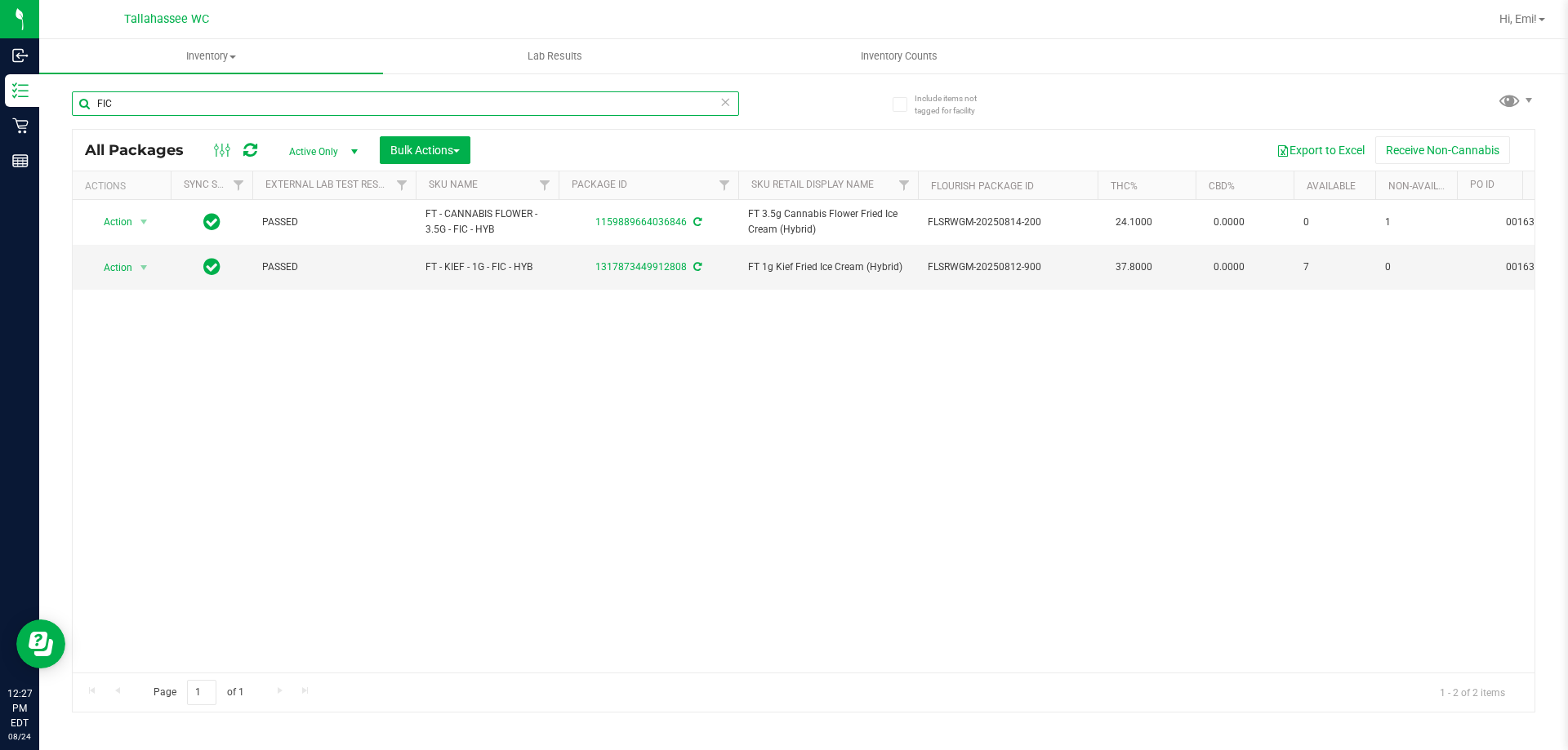
type input "FIC"
click at [795, 107] on div "FIC" at bounding box center [437, 103] width 731 height 52
click at [726, 103] on icon at bounding box center [725, 101] width 12 height 20
